Goal: Navigation & Orientation: Find specific page/section

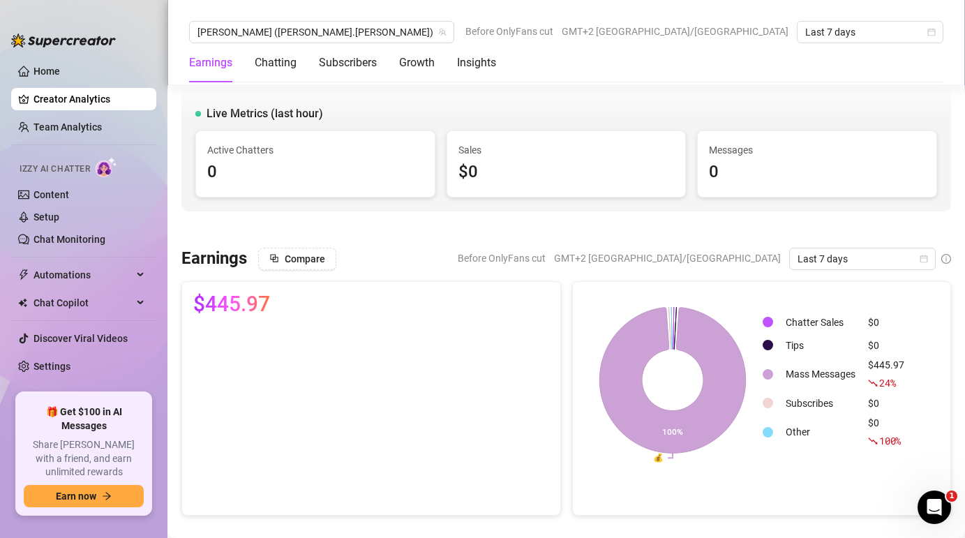
scroll to position [2443, 0]
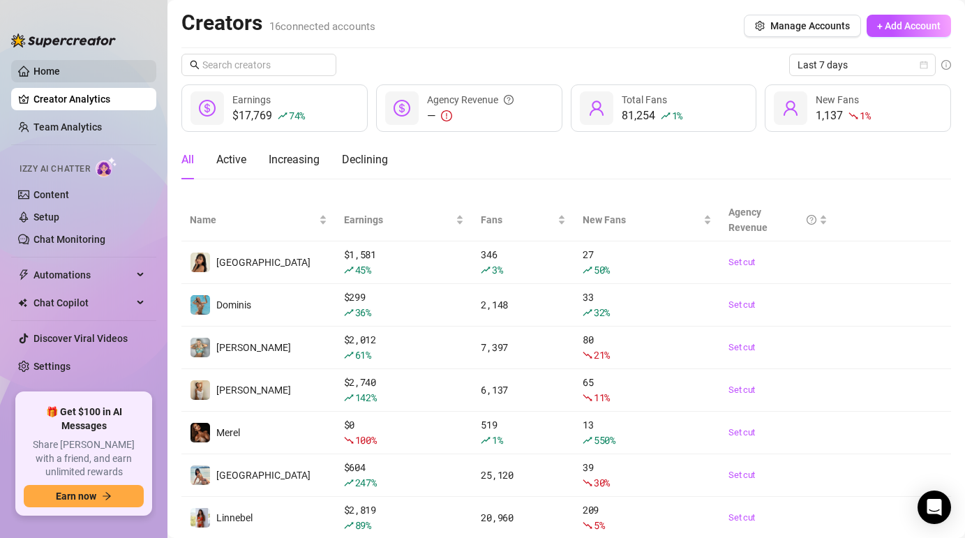
click at [55, 70] on link "Home" at bounding box center [47, 71] width 27 height 11
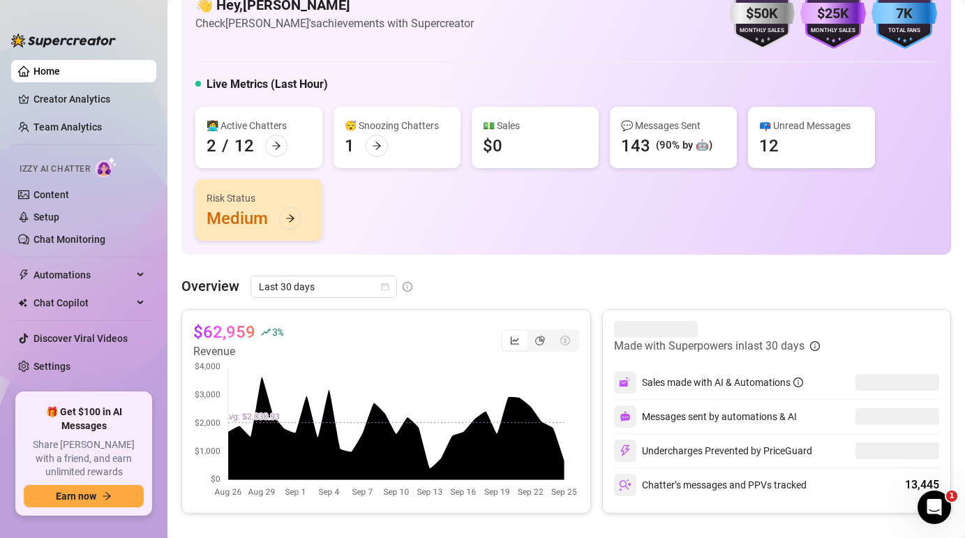
scroll to position [48, 0]
